Goal: Task Accomplishment & Management: Use online tool/utility

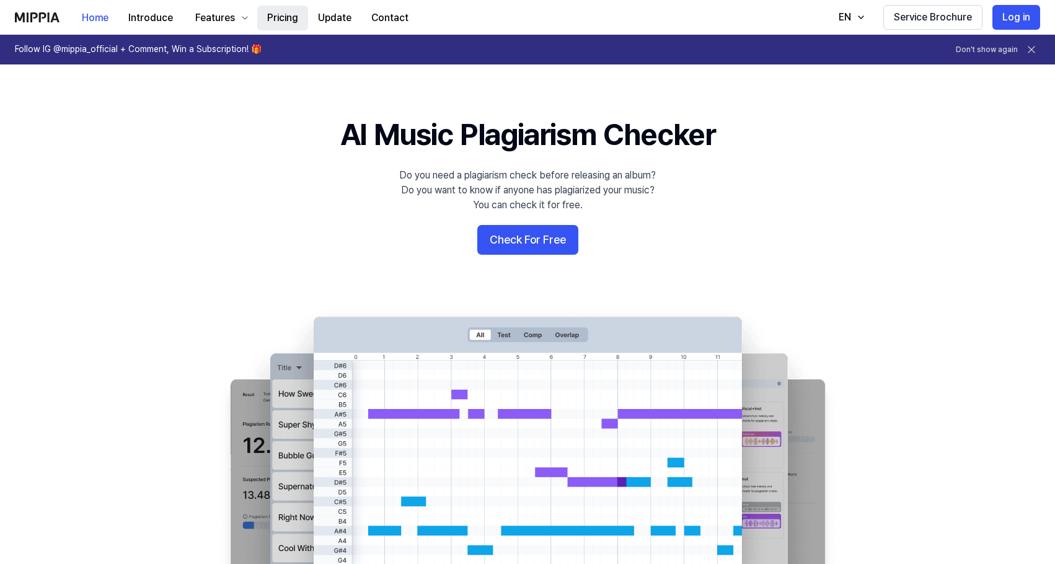
click at [274, 12] on button "Pricing" at bounding box center [282, 18] width 51 height 25
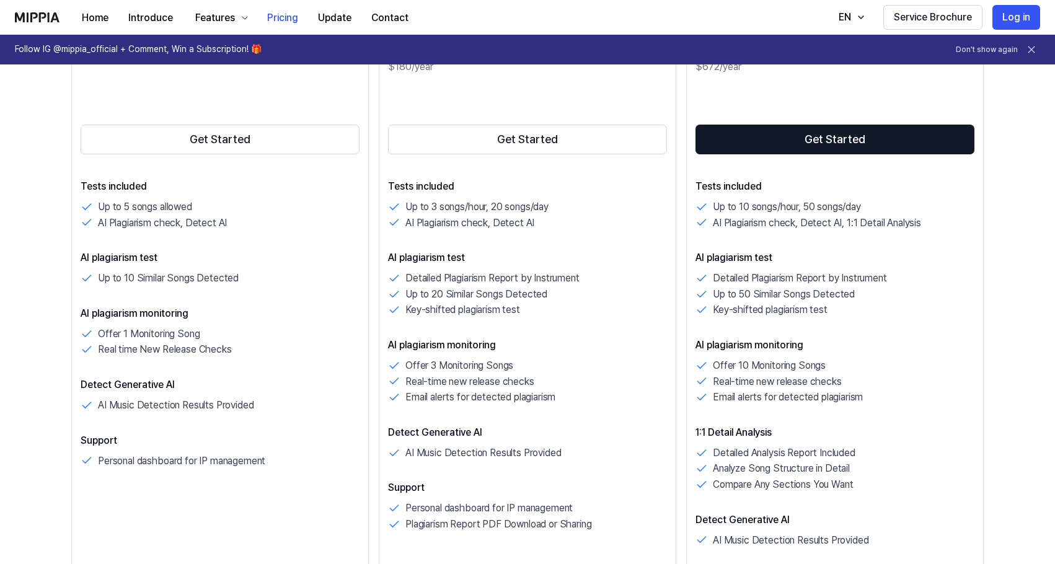
scroll to position [252, 0]
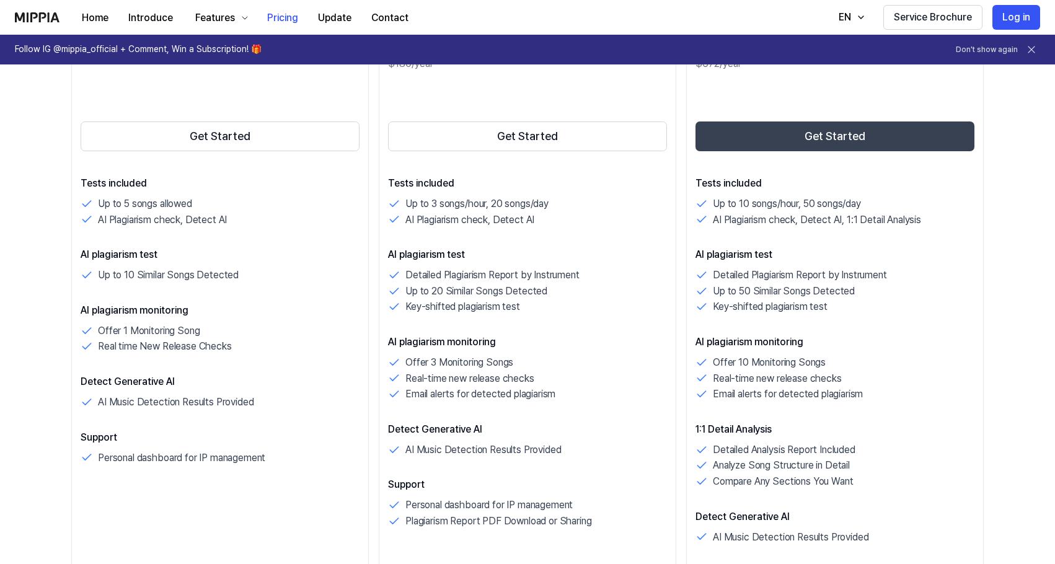
click at [761, 139] on button "Get Started" at bounding box center [834, 136] width 279 height 30
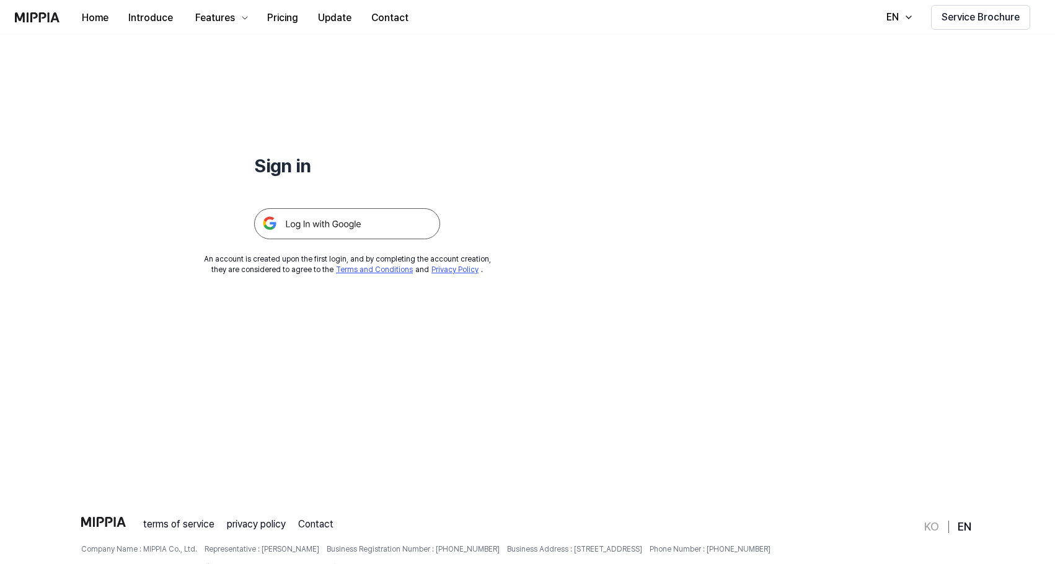
scroll to position [73, 0]
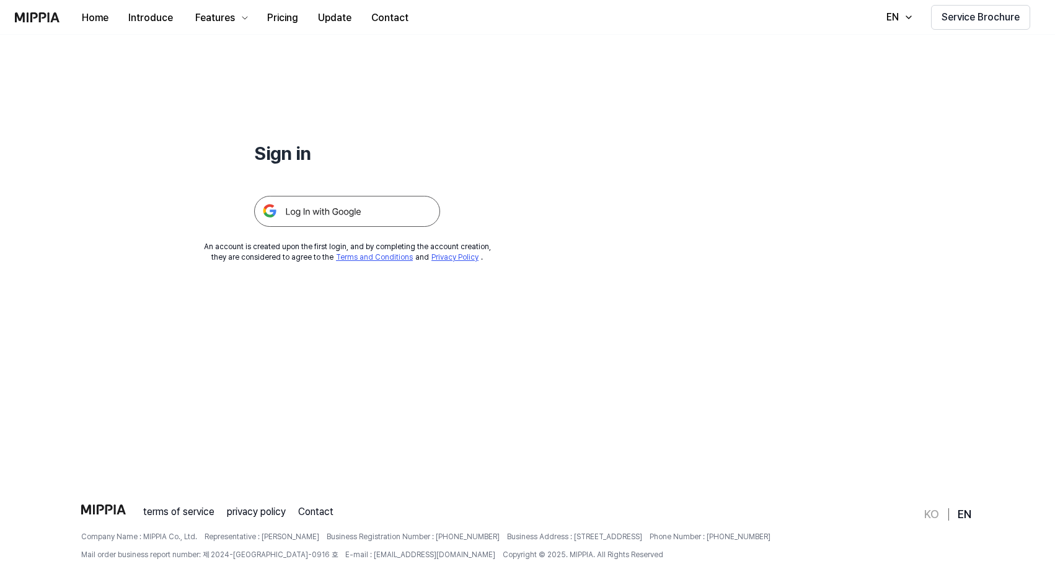
click at [56, 17] on img at bounding box center [37, 17] width 45 height 10
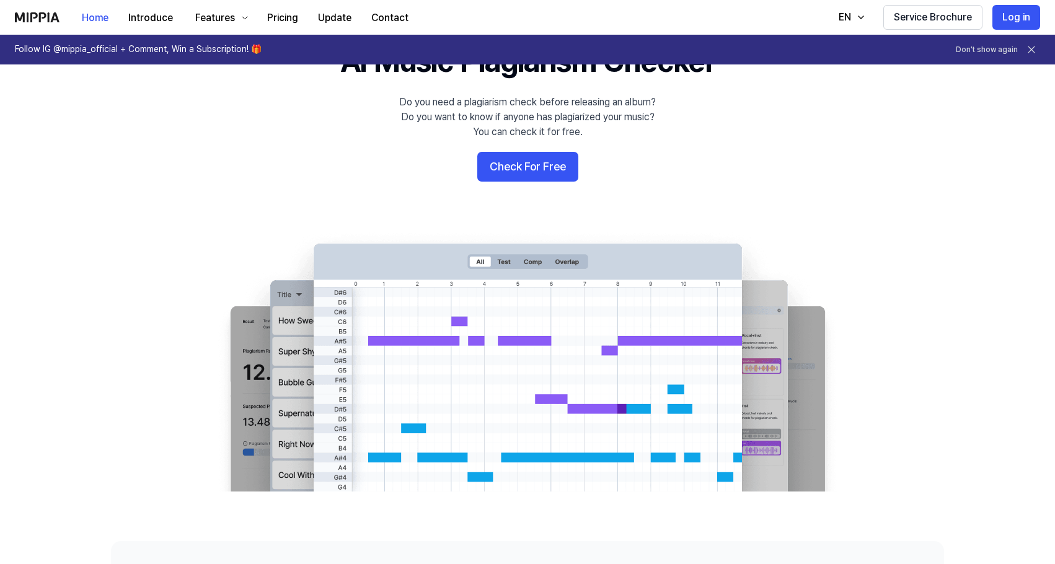
scroll to position [0, 0]
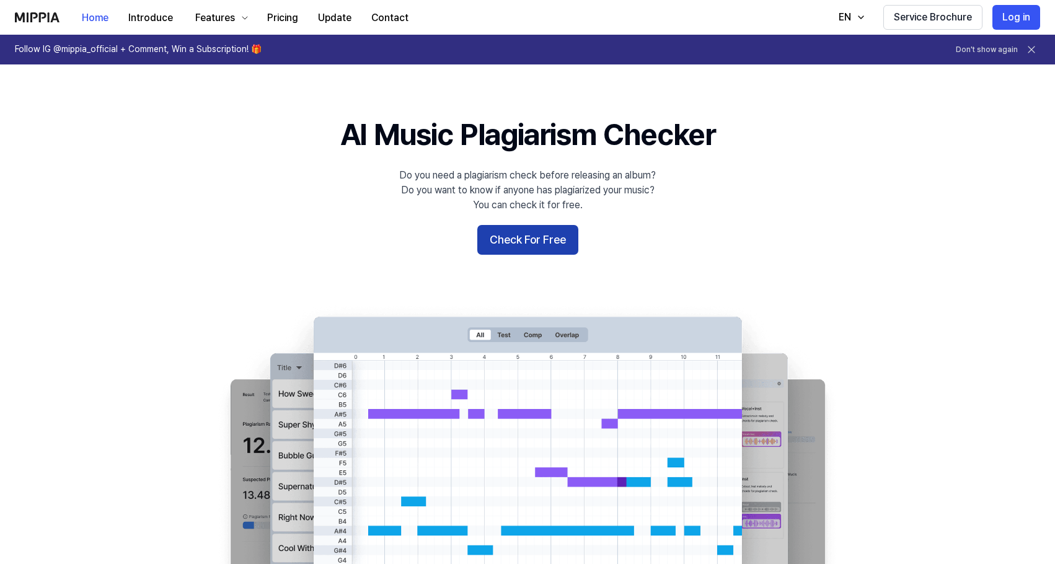
click at [504, 246] on button "Check For Free" at bounding box center [527, 240] width 101 height 30
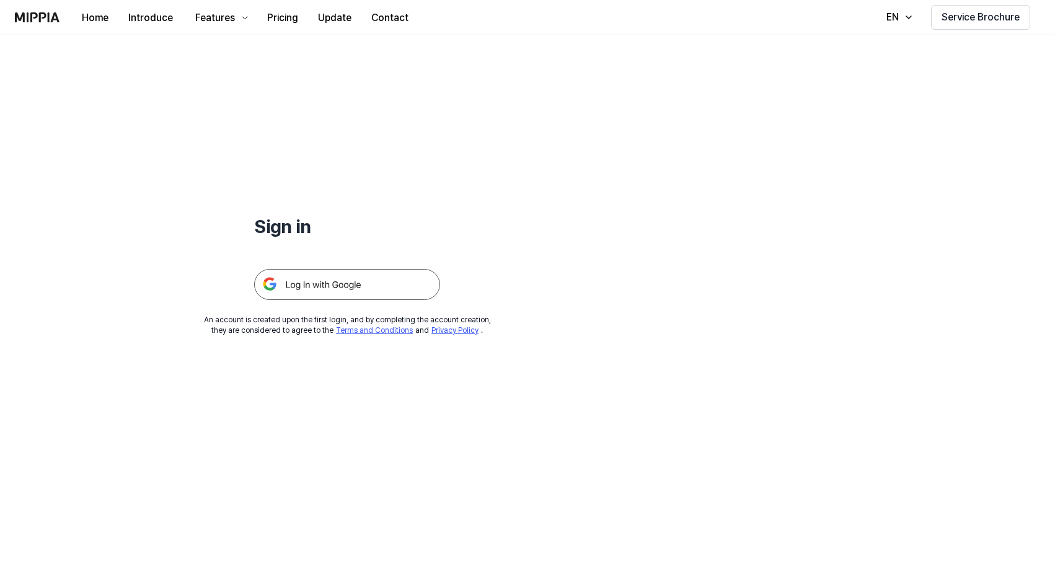
click at [397, 292] on img at bounding box center [347, 284] width 186 height 31
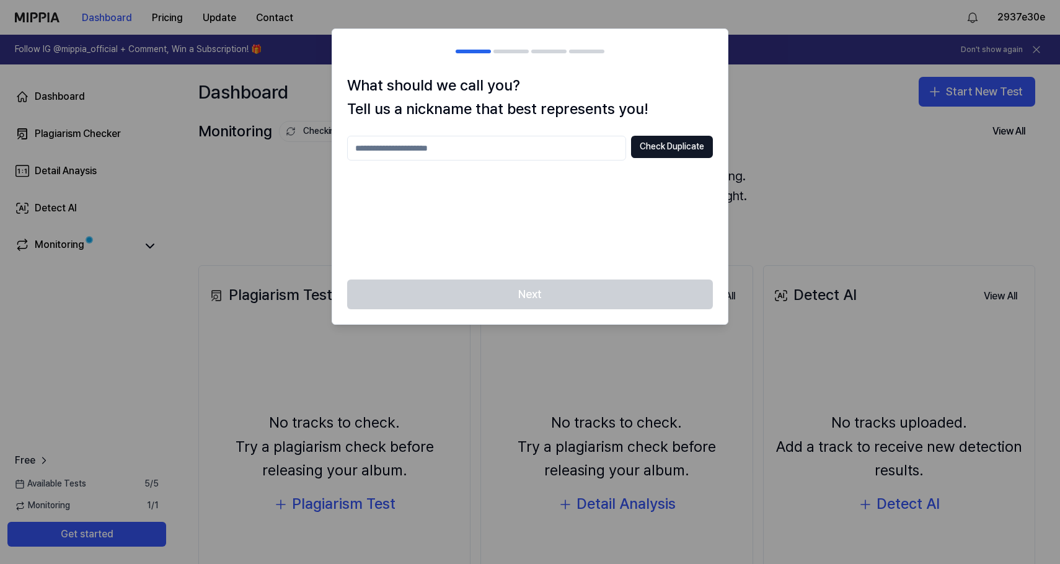
click at [585, 145] on input "text" at bounding box center [486, 148] width 279 height 25
type input "*"
click at [678, 148] on button "Check Duplicate" at bounding box center [672, 147] width 82 height 22
click at [506, 150] on input "**" at bounding box center [486, 148] width 279 height 25
type input "*****"
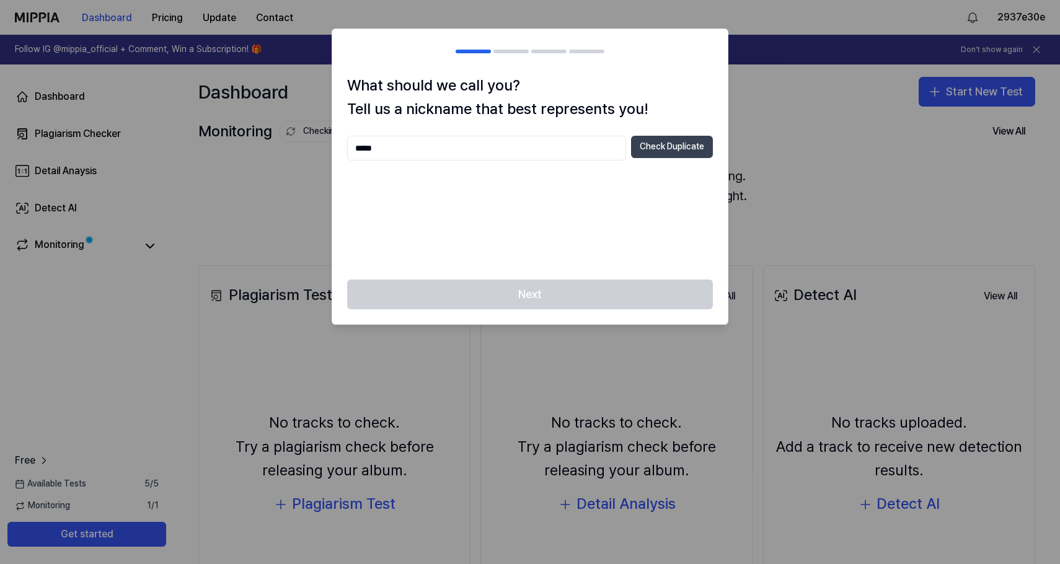
click at [656, 156] on button "Check Duplicate" at bounding box center [672, 147] width 82 height 22
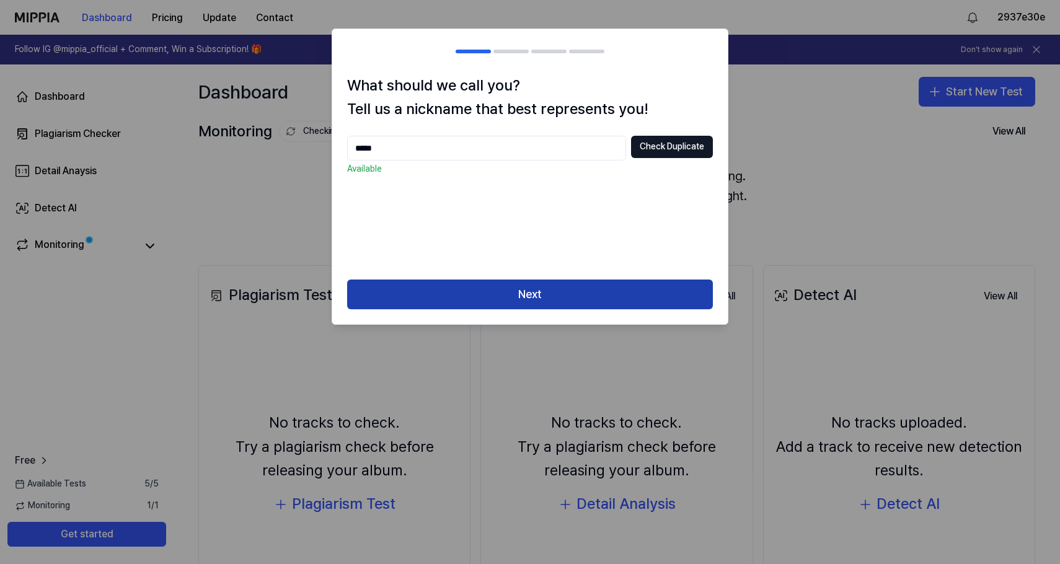
click at [565, 298] on button "Next" at bounding box center [530, 294] width 366 height 30
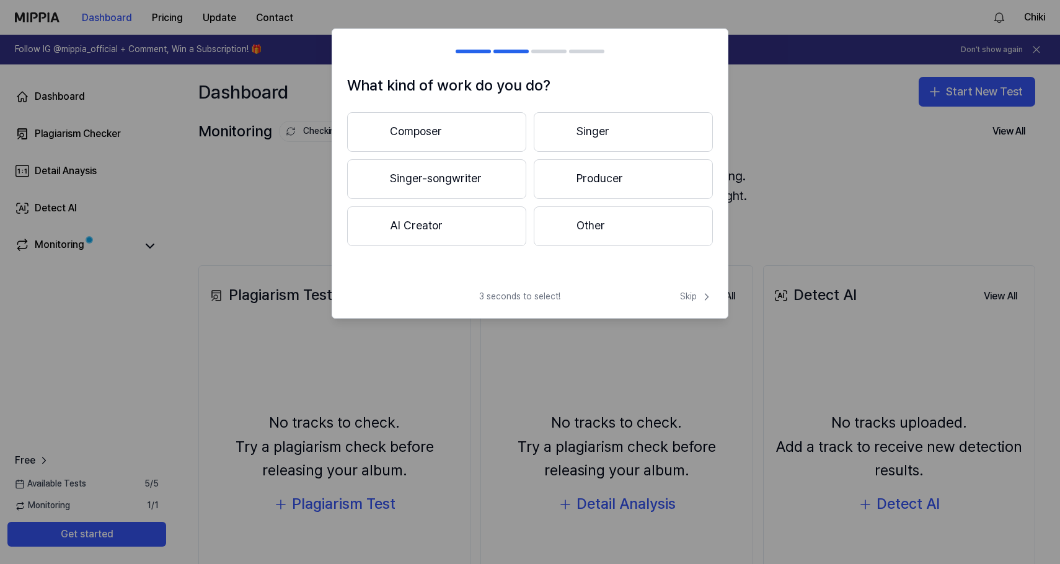
click at [483, 128] on button "Composer" at bounding box center [436, 132] width 179 height 40
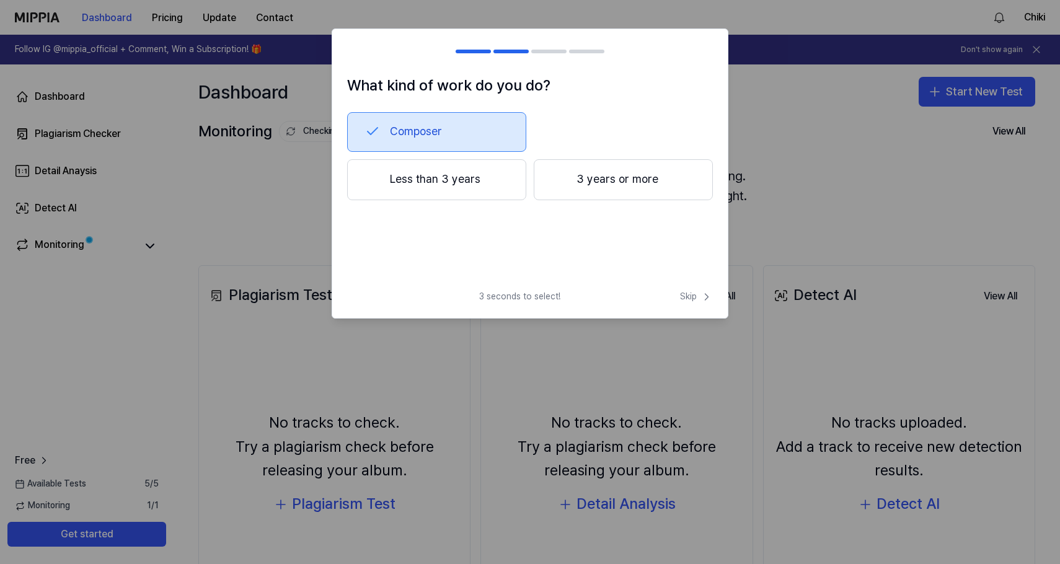
click at [498, 187] on button "Less than 3 years" at bounding box center [436, 179] width 179 height 41
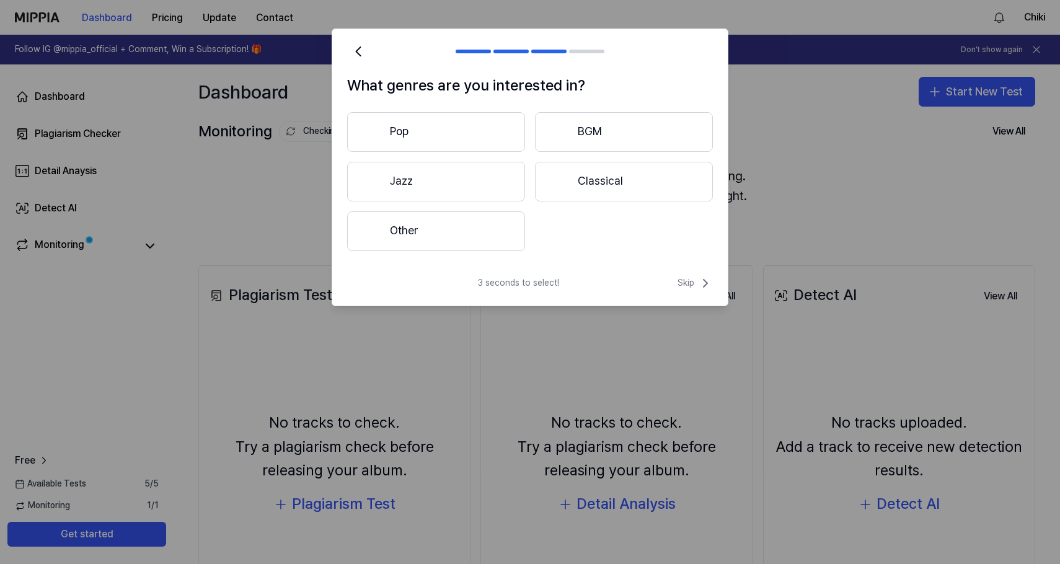
click at [499, 134] on button "Pop" at bounding box center [436, 132] width 178 height 40
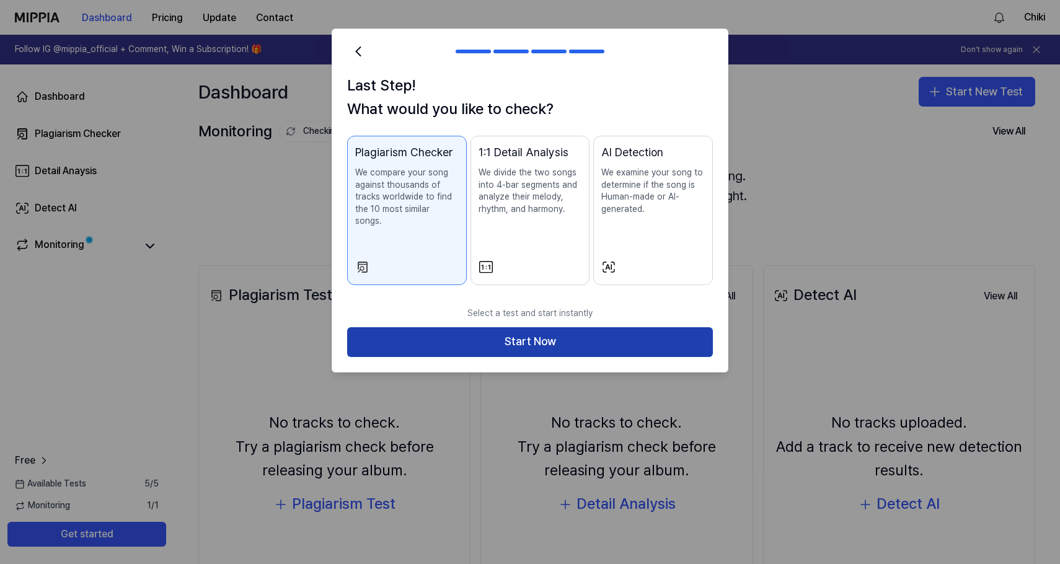
click at [531, 327] on button "Start Now" at bounding box center [530, 342] width 366 height 30
